Goal: Check status: Check status

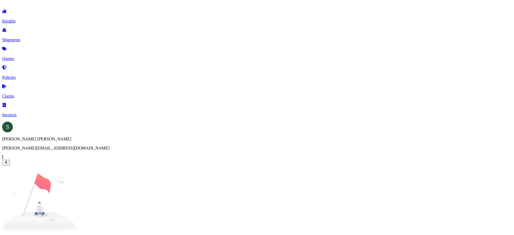
click at [28, 75] on p "Policies" at bounding box center [257, 77] width 510 height 5
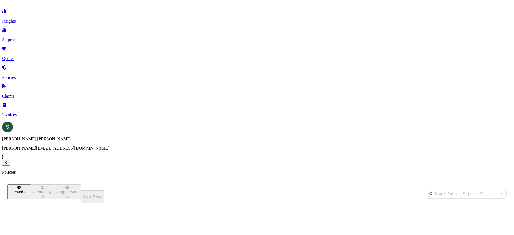
scroll to position [144, 424]
